Goal: Task Accomplishment & Management: Complete application form

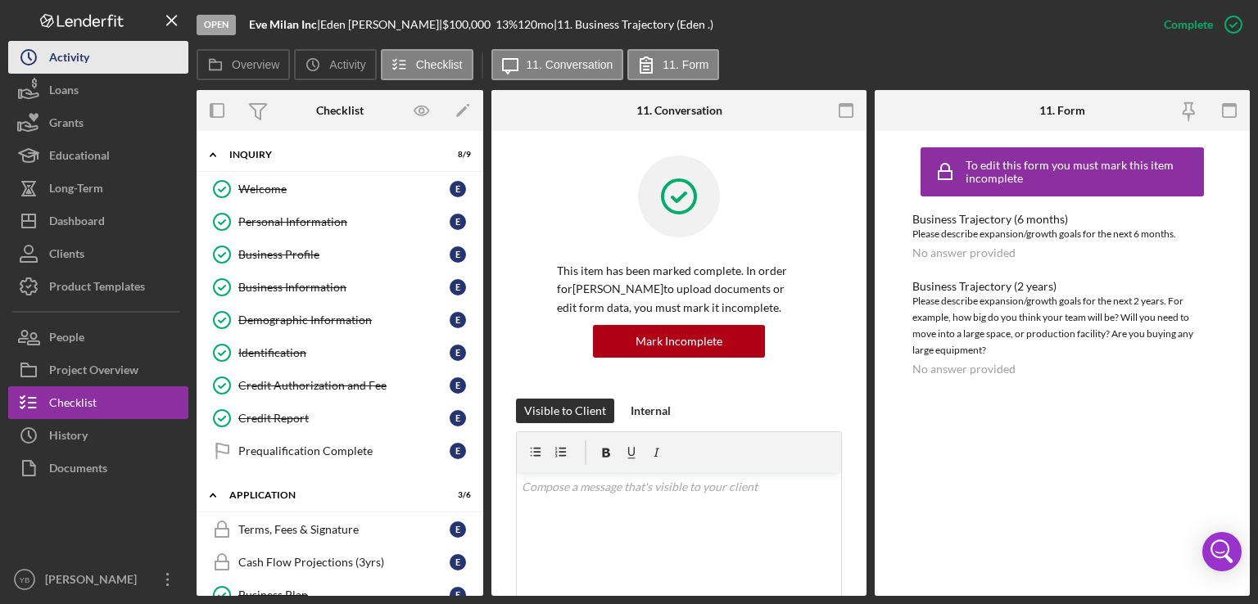
scroll to position [157, 0]
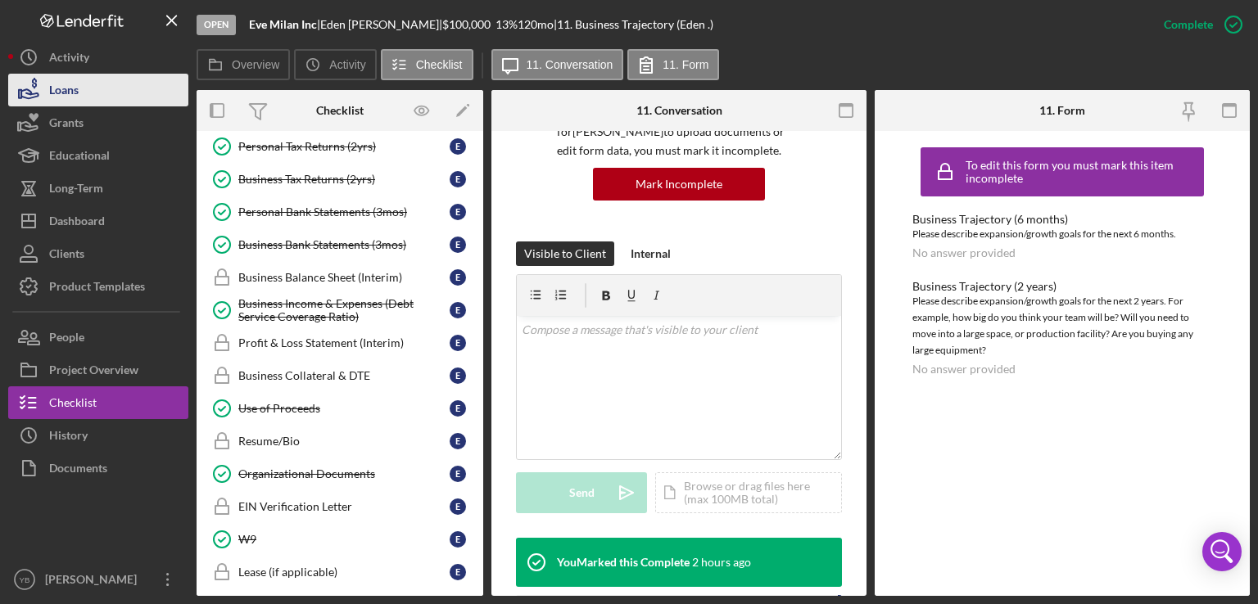
click at [91, 93] on button "Loans" at bounding box center [98, 90] width 180 height 33
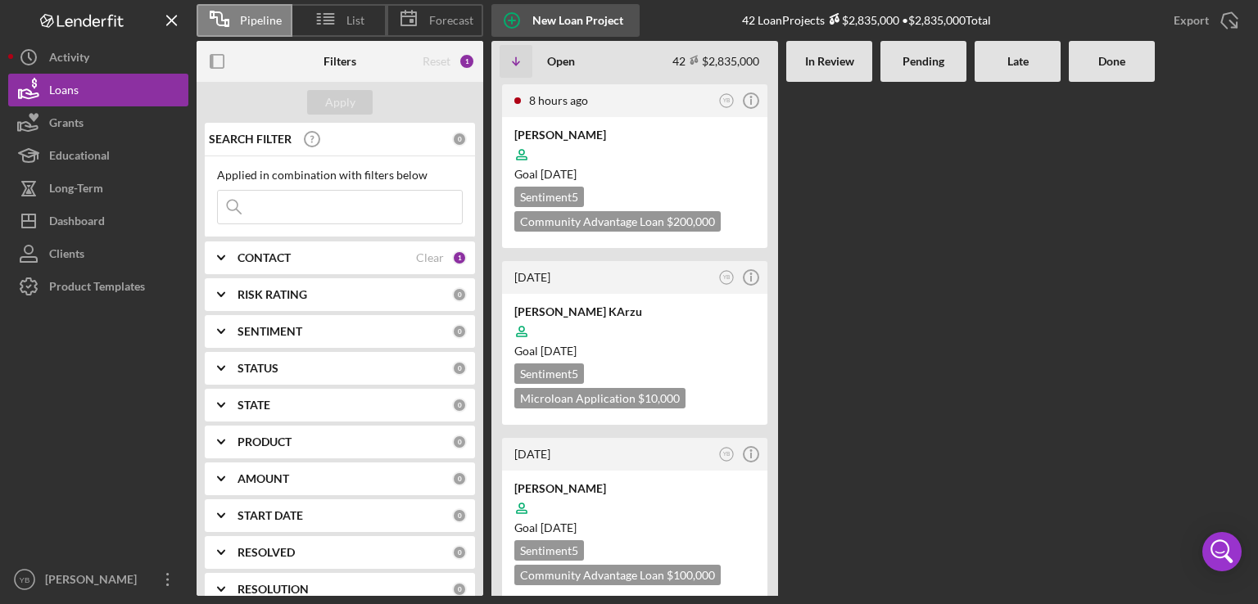
click at [567, 25] on div "New Loan Project" at bounding box center [577, 20] width 91 height 33
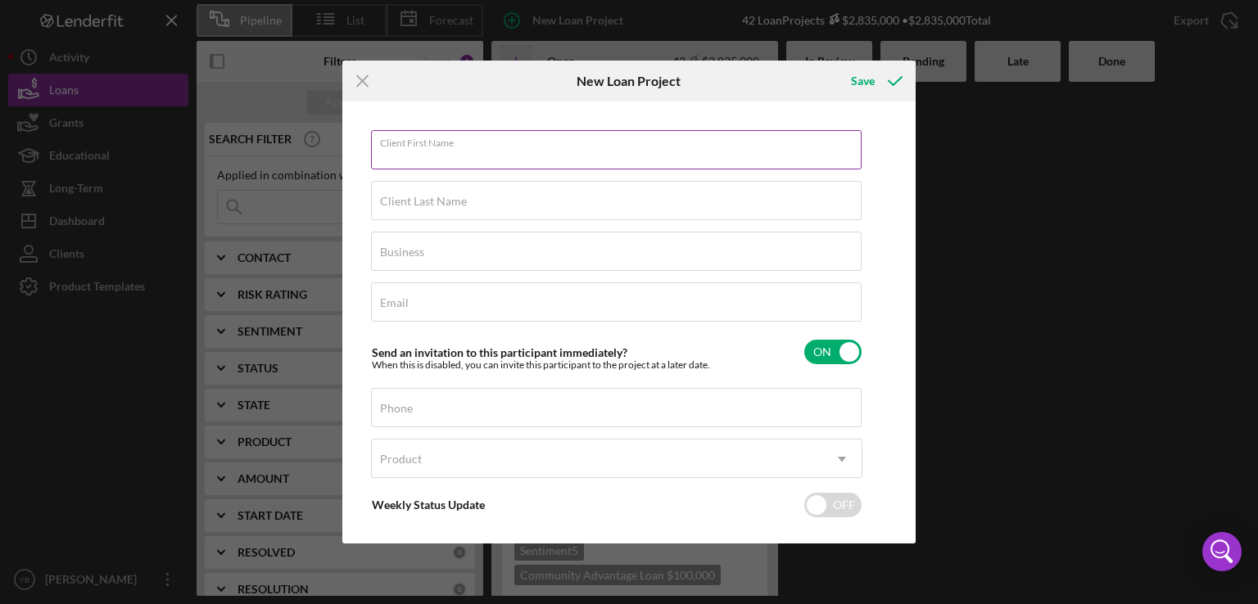
click at [535, 146] on div "Client First Name Required" at bounding box center [616, 150] width 491 height 41
paste input "[PERSON_NAME]"
type input "[PERSON_NAME]"
click at [474, 188] on div "Client Last Name Required" at bounding box center [616, 201] width 491 height 41
paste input "[PERSON_NAME]"
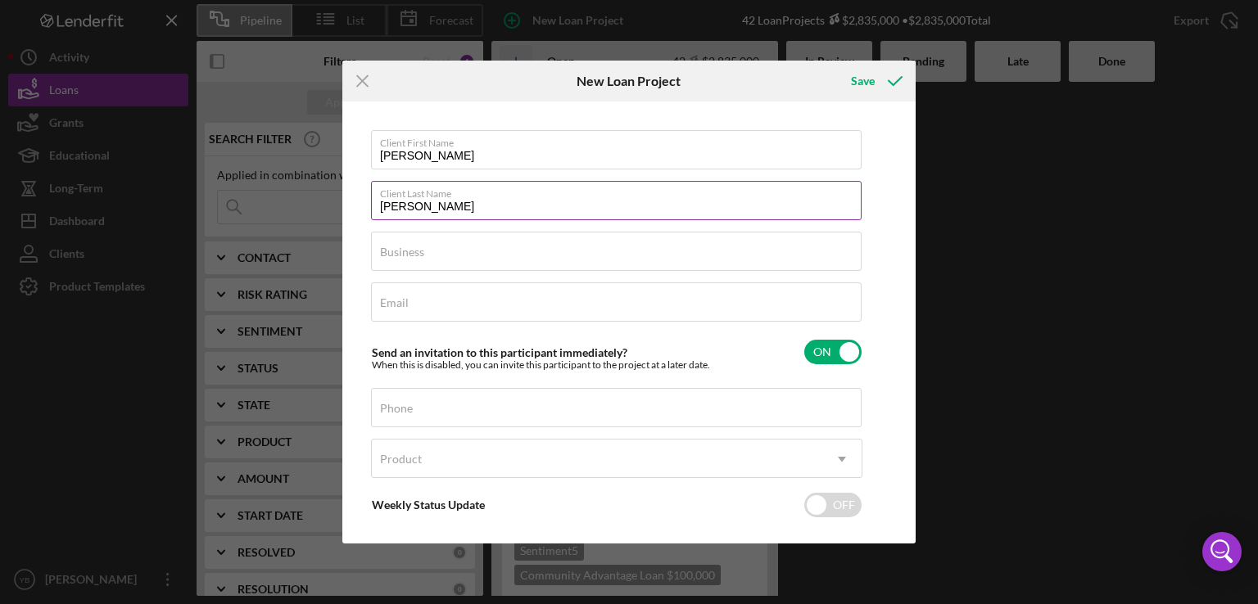
click at [439, 203] on input "[PERSON_NAME]" at bounding box center [616, 200] width 490 height 39
type input "CONDE"
click at [478, 156] on input "[PERSON_NAME]" at bounding box center [616, 149] width 490 height 39
type input "FATIMATA"
click at [423, 254] on label "Business" at bounding box center [402, 252] width 44 height 13
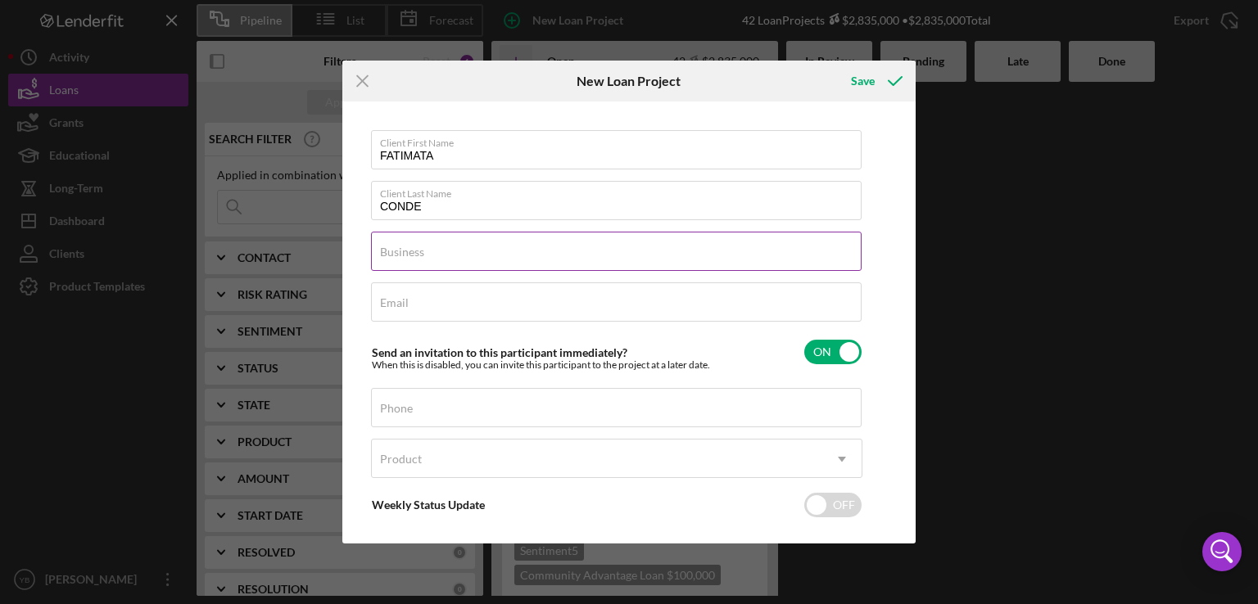
click at [423, 254] on input "Business" at bounding box center [616, 251] width 490 height 39
paste input "SABANY DEALS LLC"
type input "SABANY DEALS LLC"
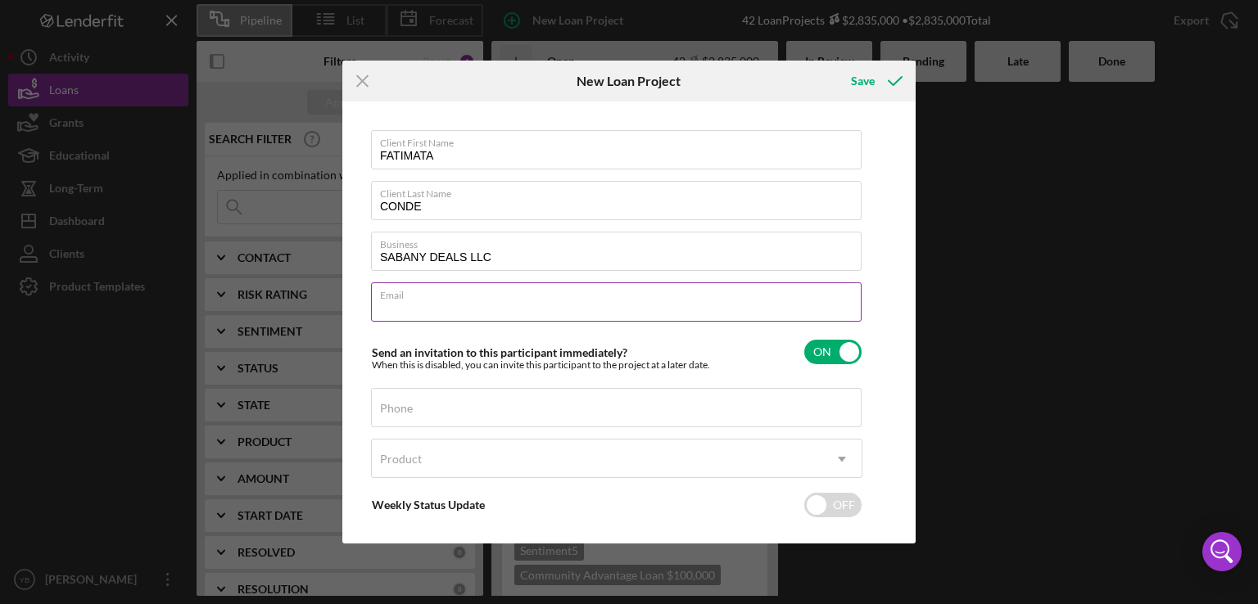
click at [438, 304] on input "Email" at bounding box center [616, 301] width 490 height 39
paste input "[EMAIL_ADDRESS][DOMAIN_NAME]"
type input "[EMAIL_ADDRESS][DOMAIN_NAME]"
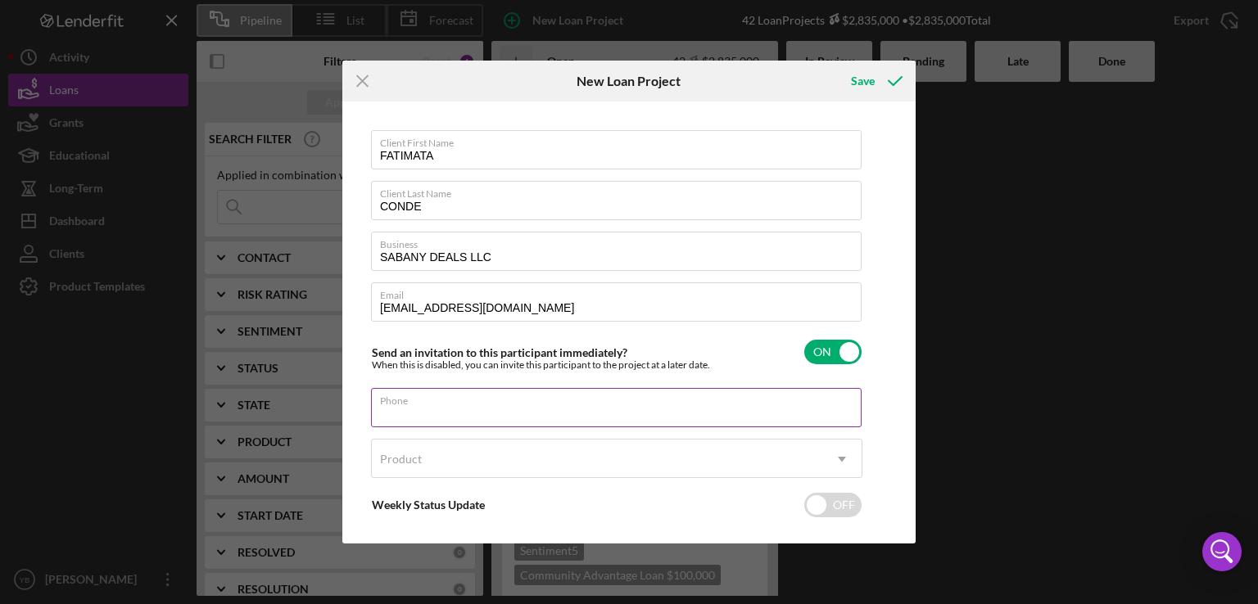
click at [431, 410] on input "Phone" at bounding box center [616, 407] width 490 height 39
paste input "[PHONE_NUMBER]"
type input "[PHONE_NUMBER]"
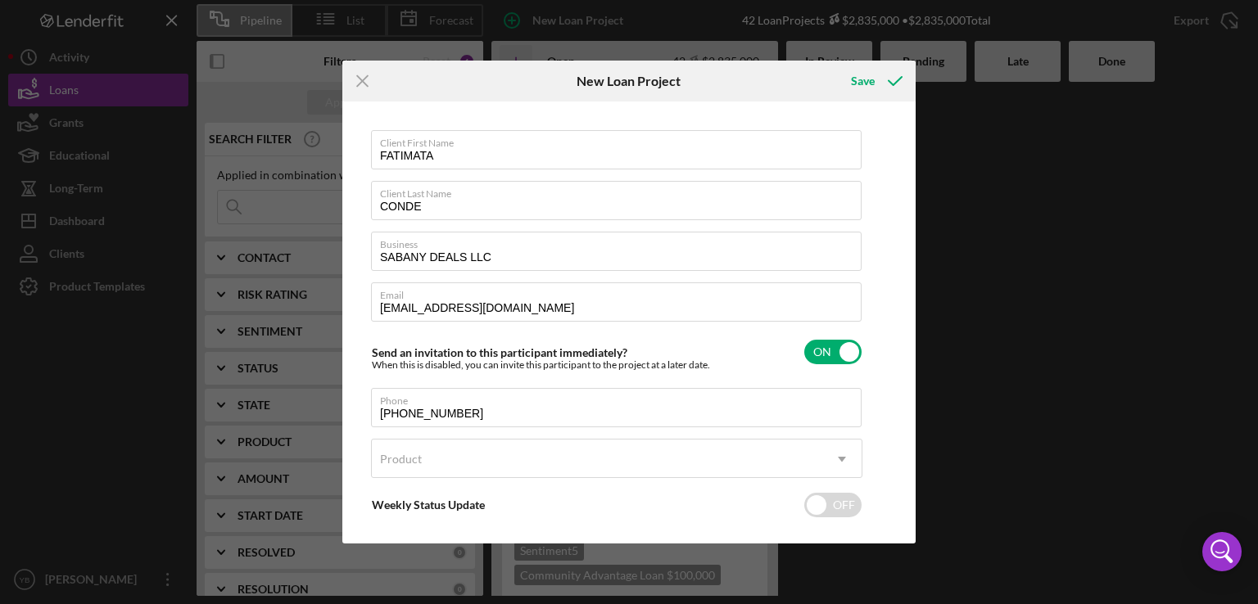
drag, startPoint x: 912, startPoint y: 471, endPoint x: 901, endPoint y: 468, distance: 11.9
click at [901, 468] on div "Client First Name [PERSON_NAME] Client Last Name CONDE Business SABANY DEALS LL…" at bounding box center [628, 323] width 573 height 442
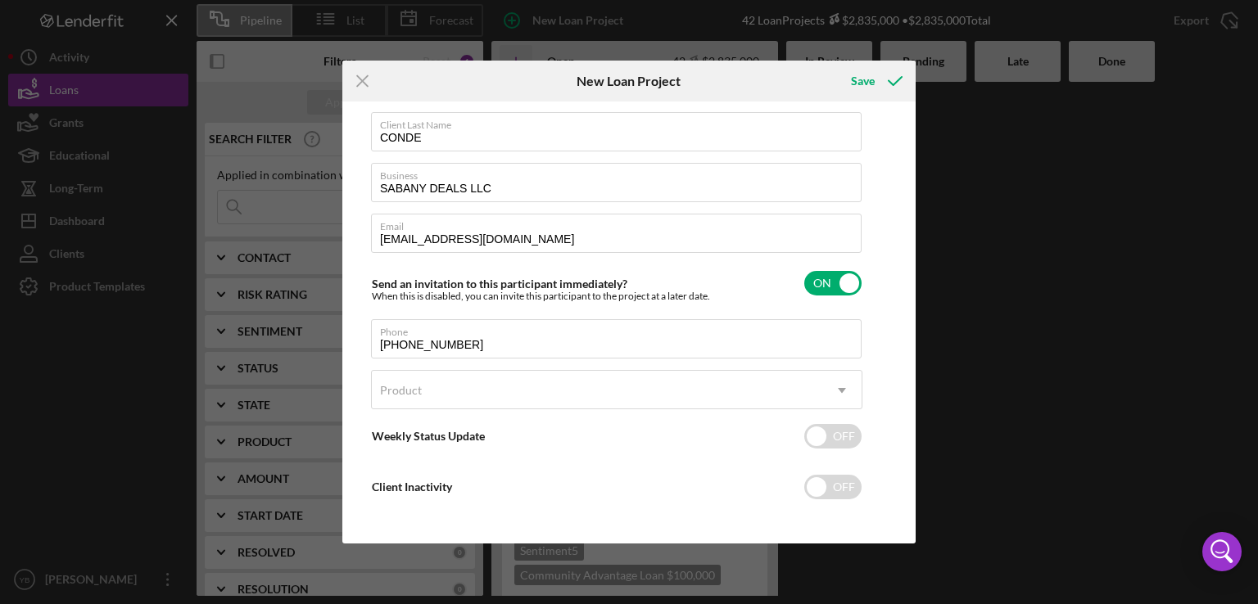
scroll to position [73, 0]
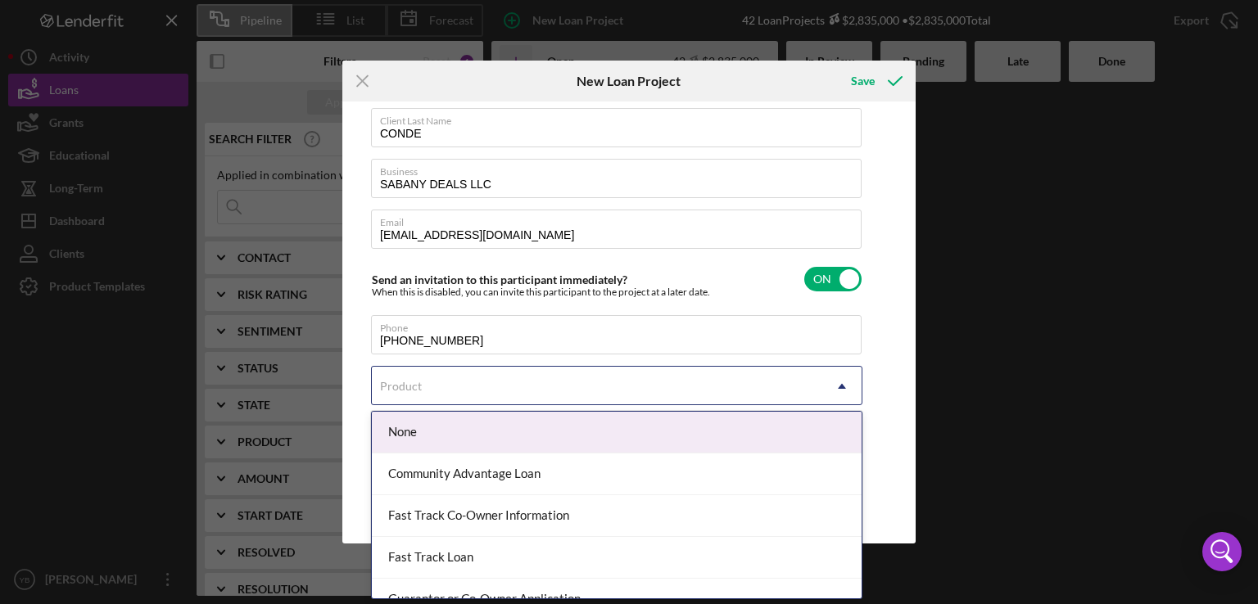
click at [836, 391] on icon "Icon/Dropdown Arrow" at bounding box center [841, 386] width 39 height 39
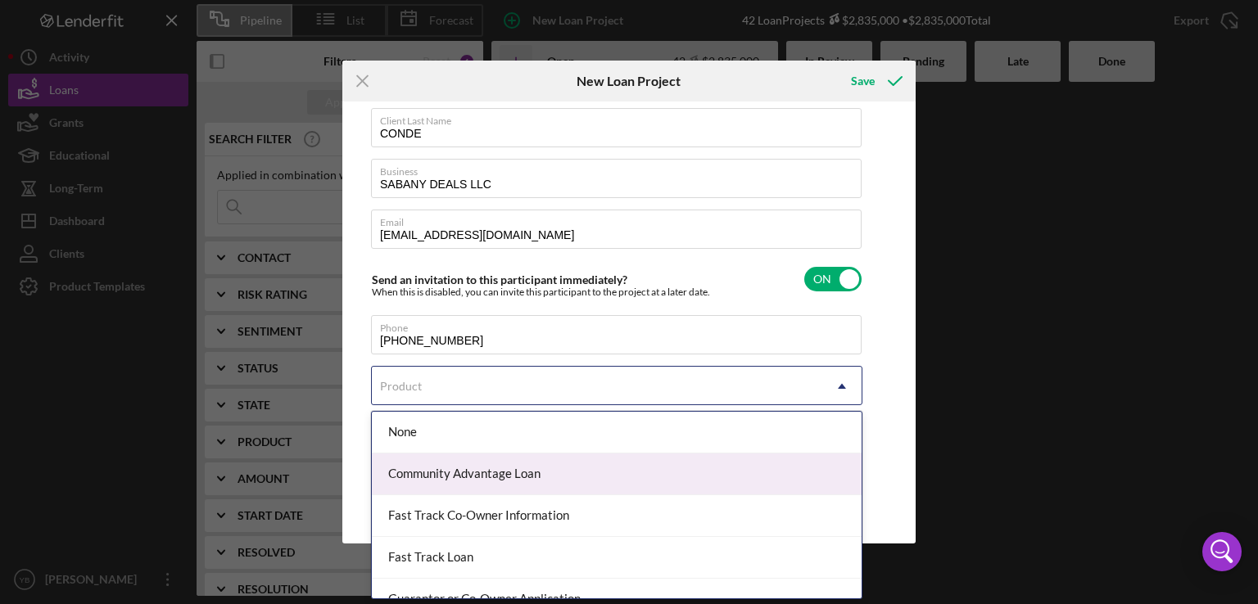
click at [562, 474] on div "Community Advantage Loan" at bounding box center [617, 475] width 490 height 42
checkbox input "true"
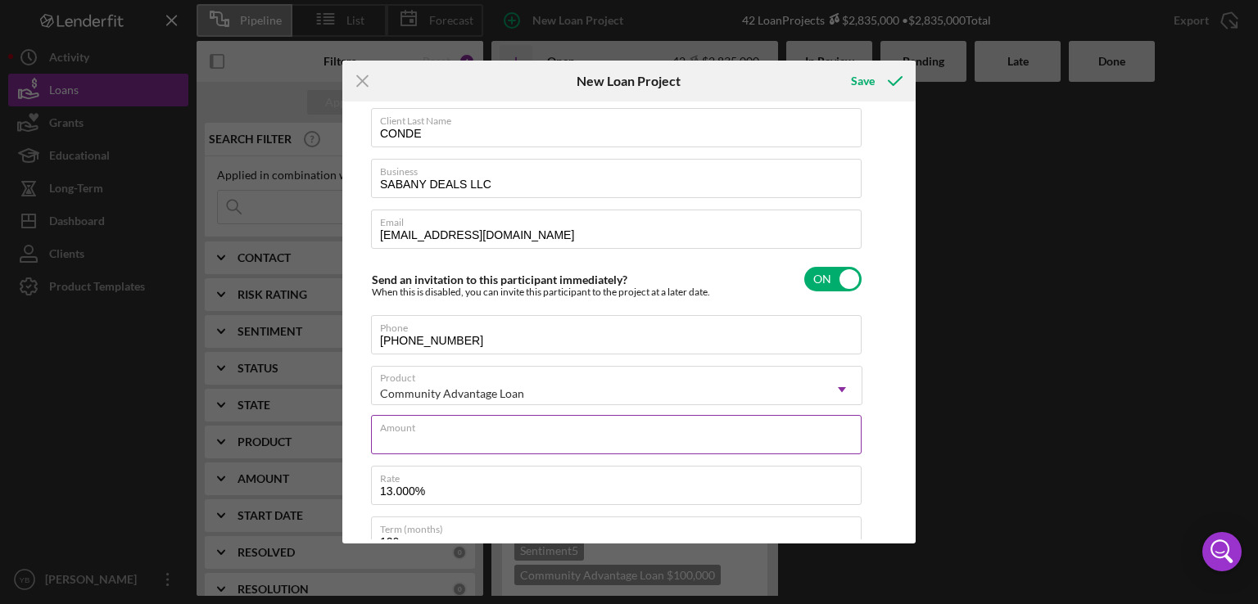
click at [454, 443] on input "Amount" at bounding box center [616, 434] width 490 height 39
type textarea "Here's a snapshot of information that has been fully approved, as well as the i…"
click at [390, 418] on div "Amount Required" at bounding box center [616, 439] width 491 height 49
click at [488, 435] on input "Amount" at bounding box center [616, 434] width 490 height 39
type input "$1"
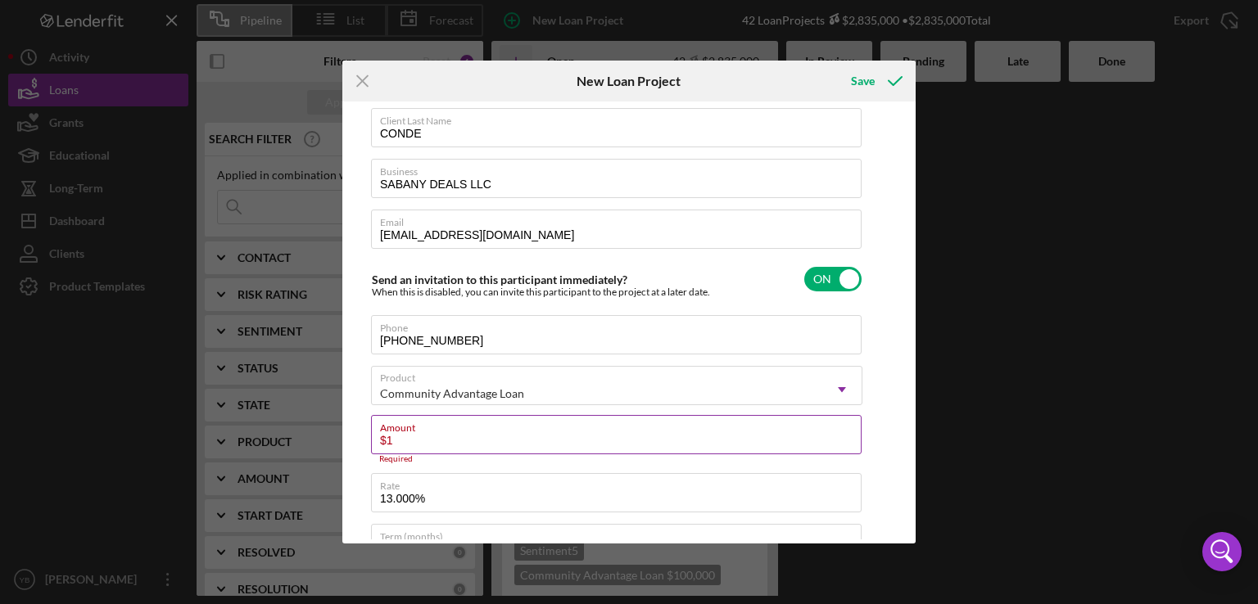
type textarea "Here's a snapshot of information that has been fully approved, as well as the i…"
type input "$15"
type textarea "Here's a snapshot of information that has been fully approved, as well as the i…"
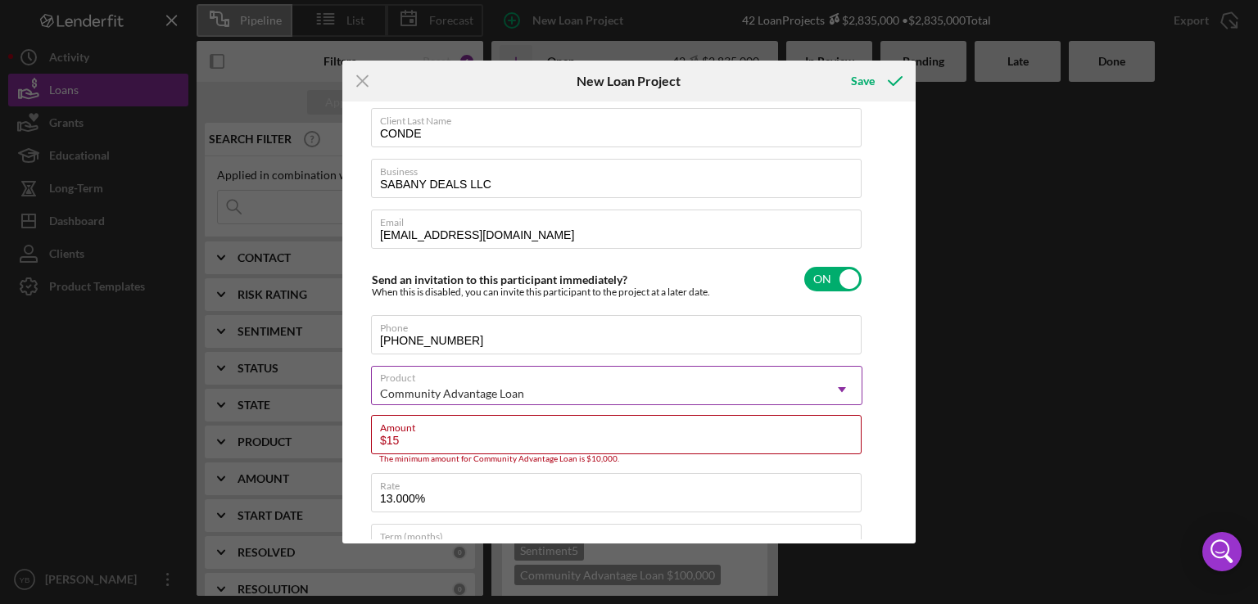
type input "$150"
type textarea "Here's a snapshot of information that has been fully approved, as well as the i…"
type input "$1,500"
type textarea "Here's a snapshot of information that has been fully approved, as well as the i…"
type input "$15,000"
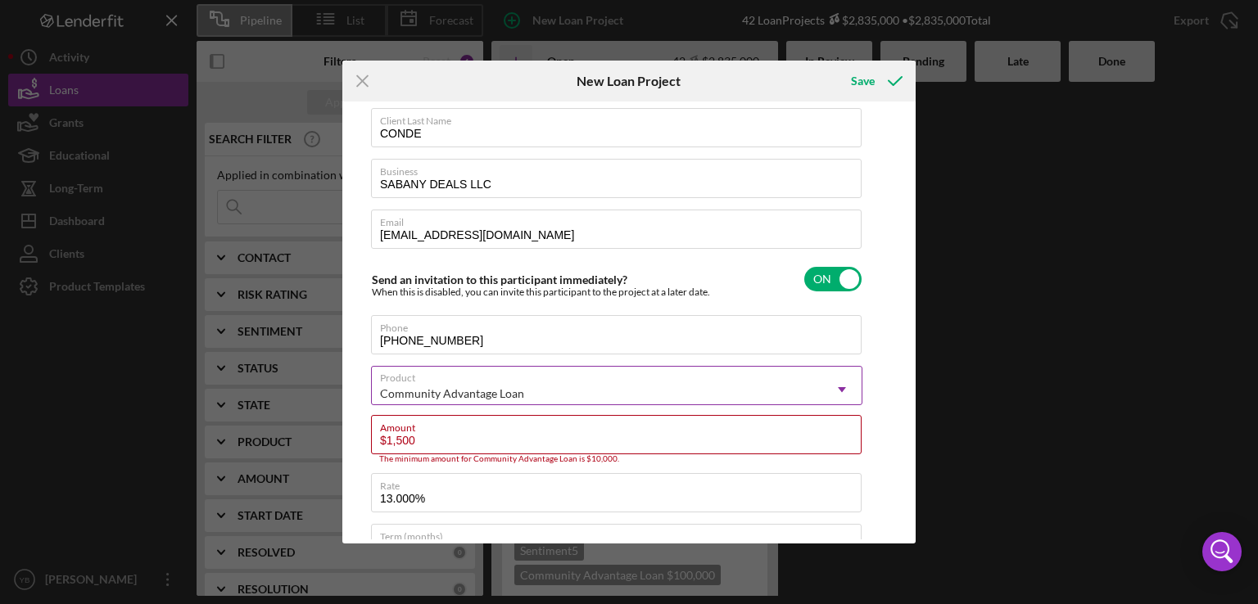
type textarea "Here's a snapshot of information that has been fully approved, as well as the i…"
type input "$150,000"
type textarea "Here's a snapshot of information that has been fully approved, as well as the i…"
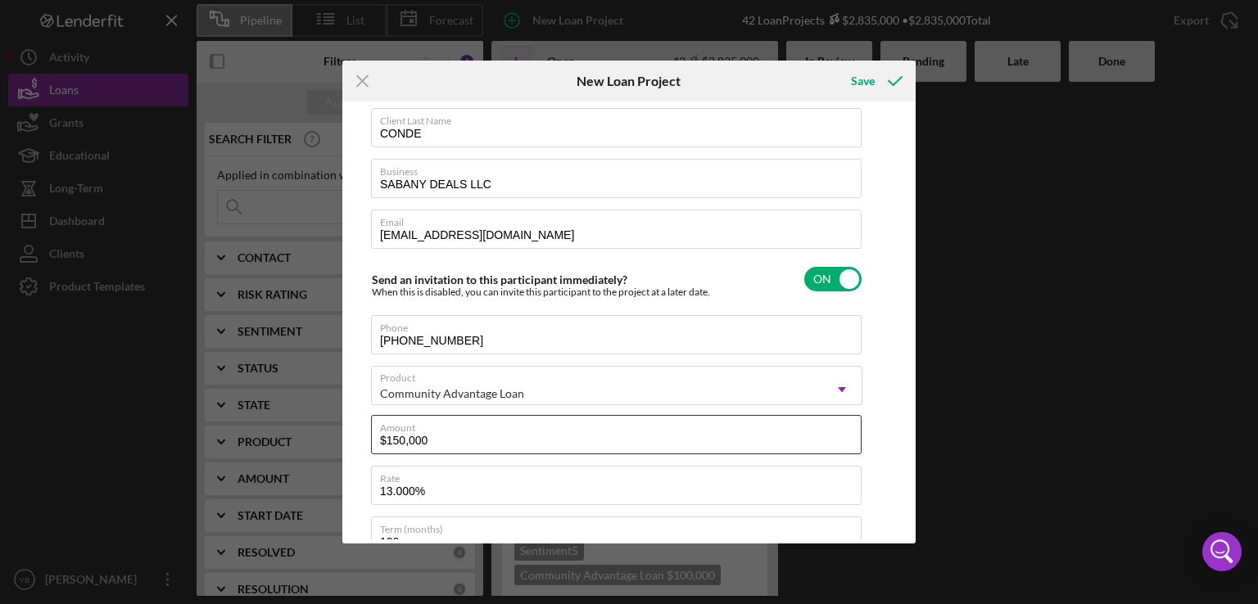
type input "$150,000"
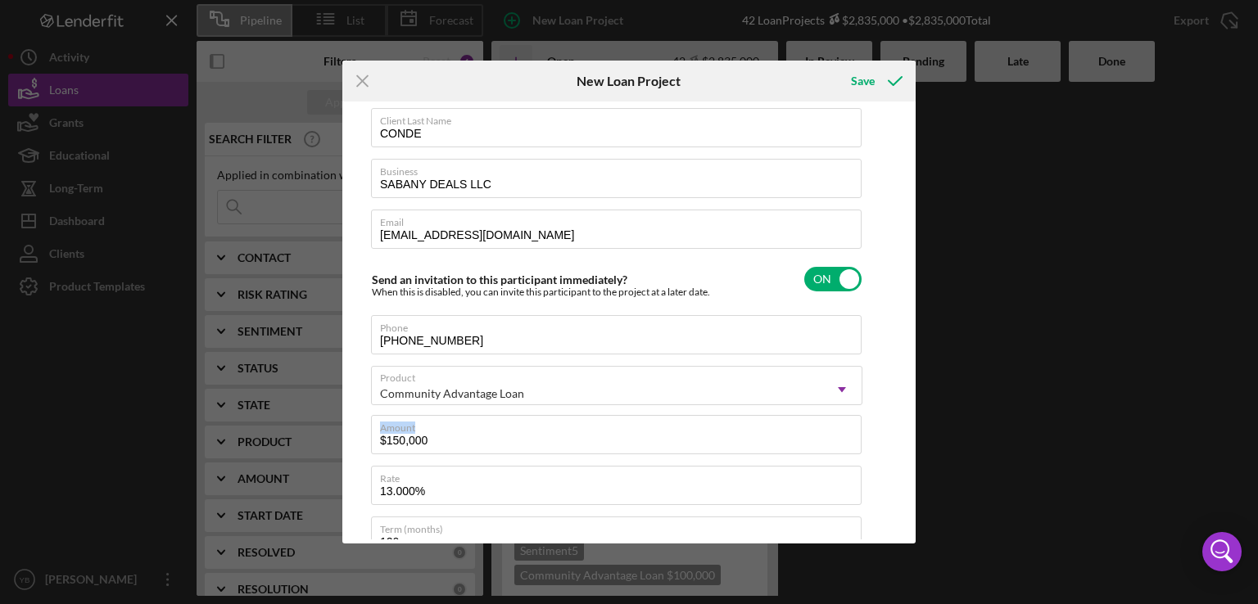
drag, startPoint x: 911, startPoint y: 361, endPoint x: 909, endPoint y: 436, distance: 74.5
click at [909, 436] on div "Client First Name [PERSON_NAME] Client Last Name CONDE Business SABANY DEALS LL…" at bounding box center [628, 323] width 565 height 434
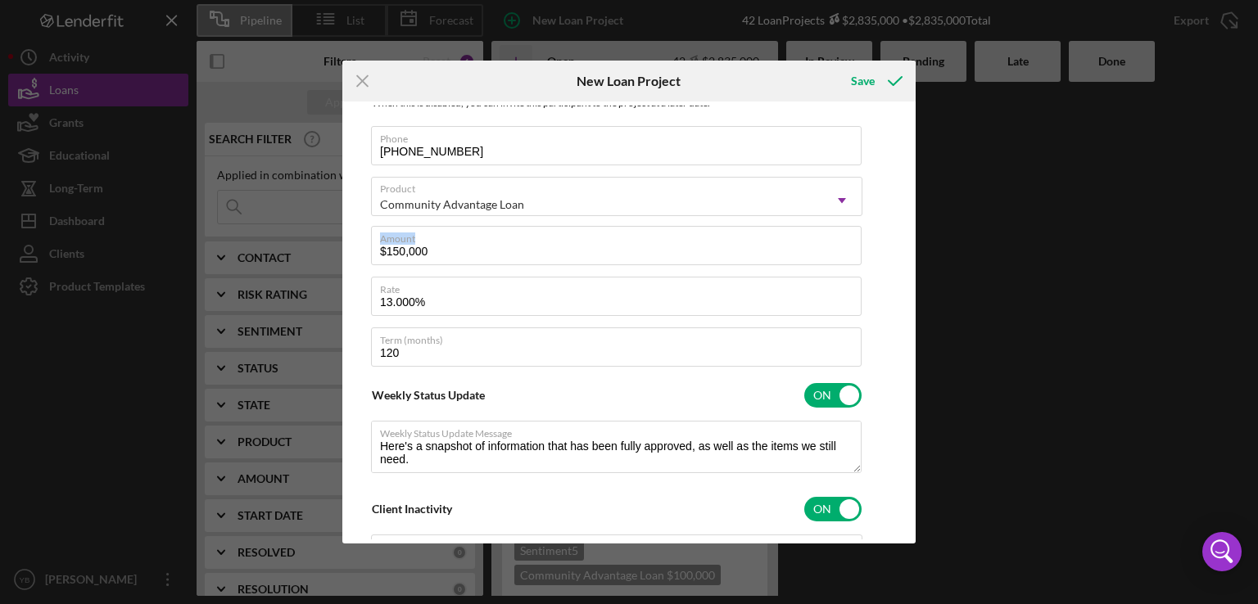
scroll to position [0, 0]
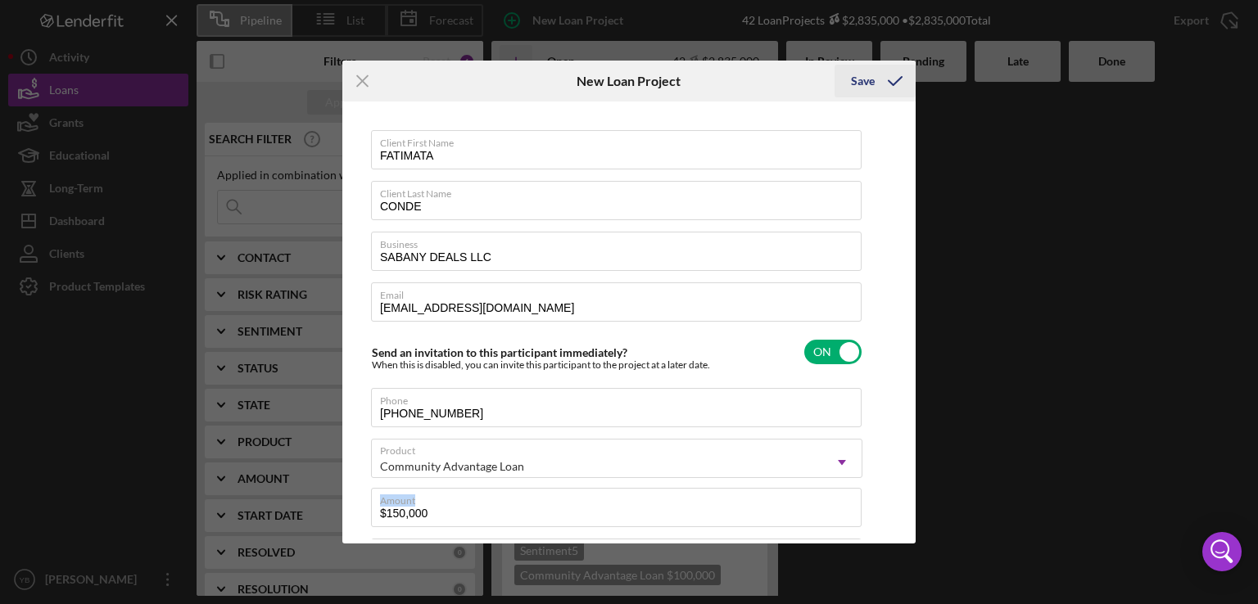
click at [861, 75] on div "Save" at bounding box center [863, 81] width 24 height 33
type textarea "Here's a snapshot of information that has been fully approved, as well as the i…"
checkbox input "false"
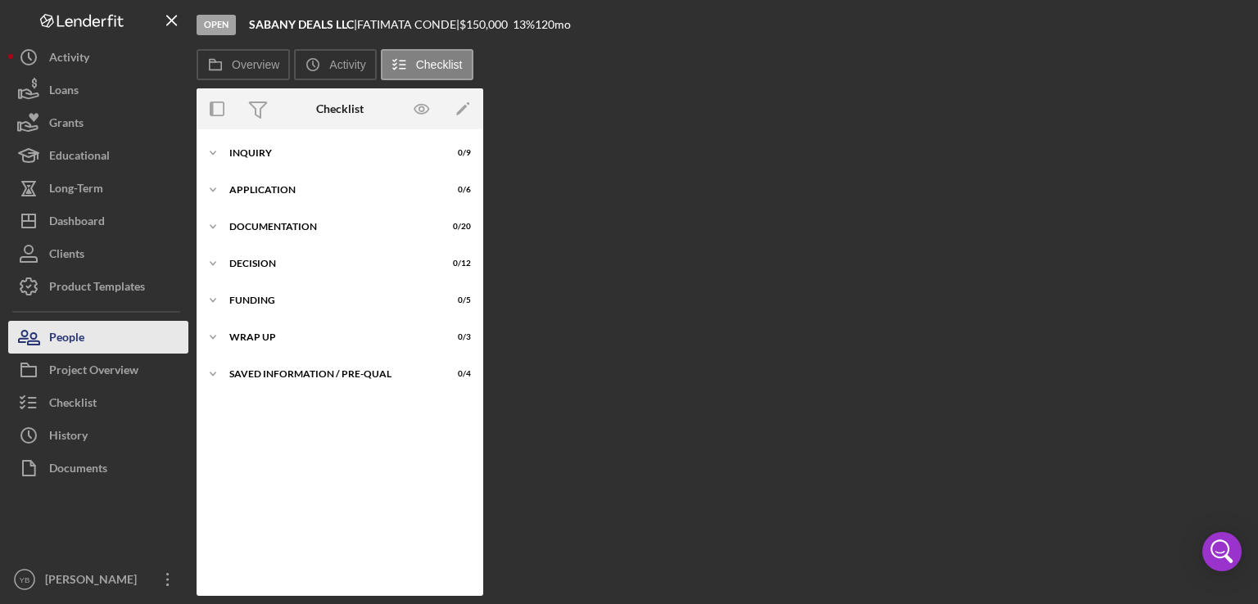
click at [82, 332] on div "People" at bounding box center [66, 339] width 35 height 37
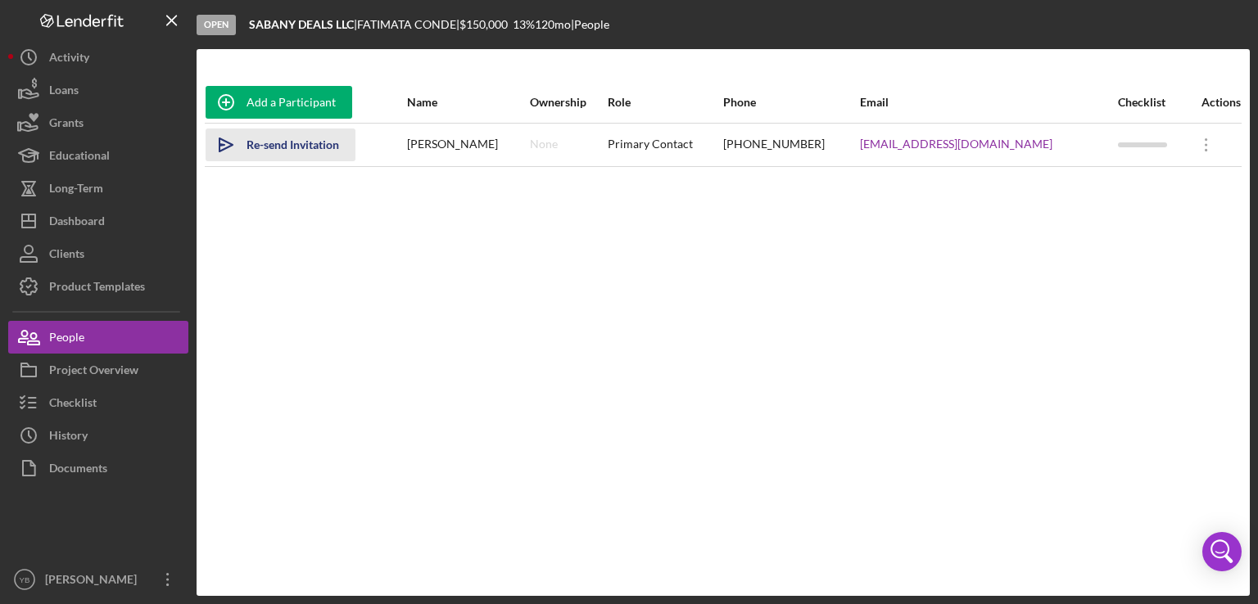
click at [305, 145] on div "Re-send Invitation" at bounding box center [292, 145] width 93 height 33
